Goal: Book appointment/travel/reservation

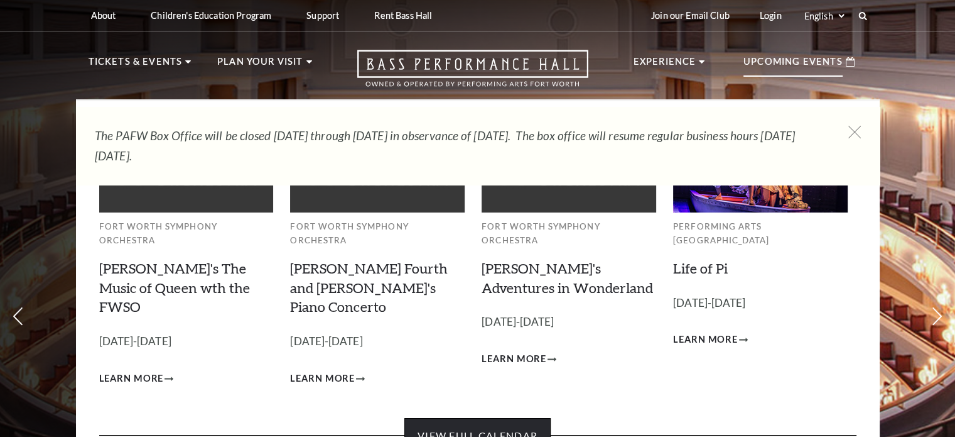
click at [505, 418] on link "View Full Calendar" at bounding box center [478, 435] width 146 height 35
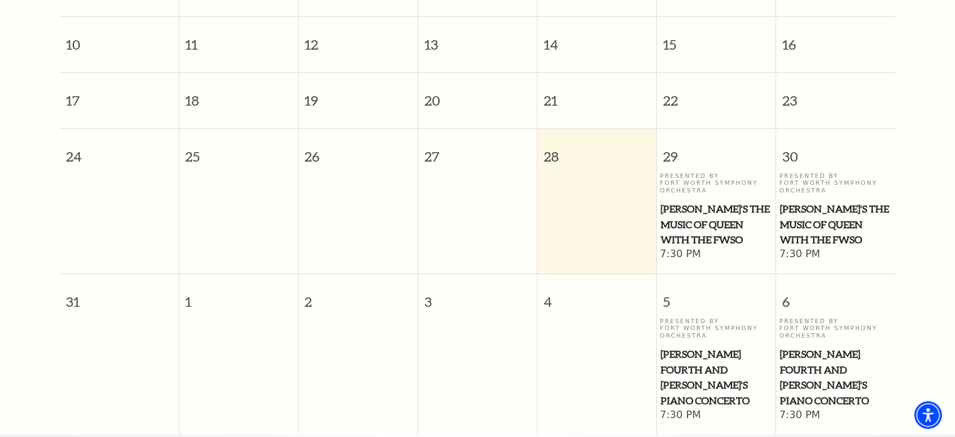
scroll to position [446, 0]
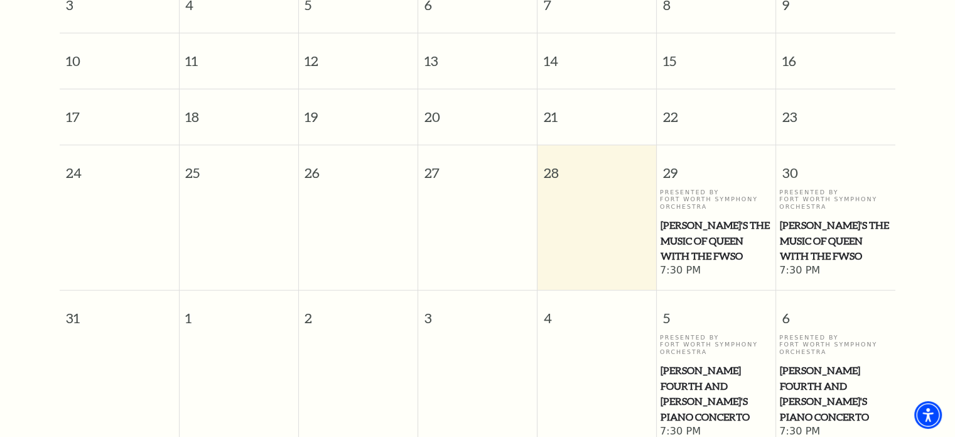
click at [688, 217] on span "[PERSON_NAME]'s The Music of Queen with the FWSO" at bounding box center [717, 240] width 112 height 46
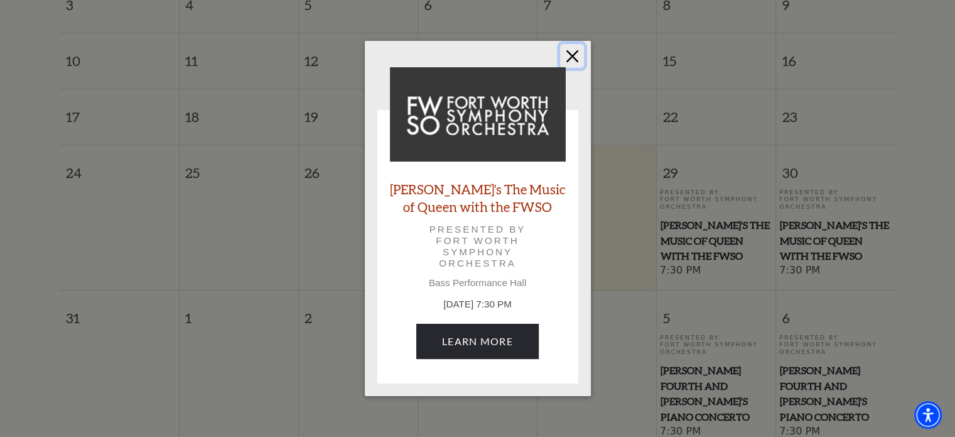
click at [573, 57] on button "Close" at bounding box center [572, 56] width 24 height 24
